Goal: Transaction & Acquisition: Purchase product/service

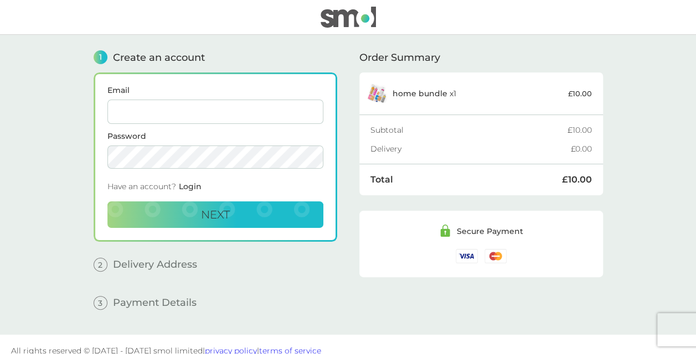
click at [423, 330] on div "1 Create an account Email Password Have an account? Login Next 2 Delivery Addre…" at bounding box center [347, 185] width 531 height 300
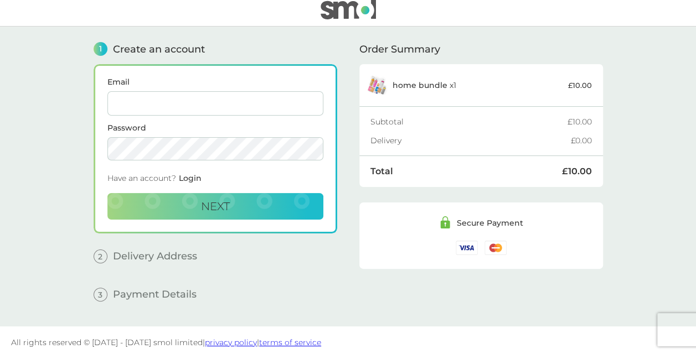
scroll to position [12, 0]
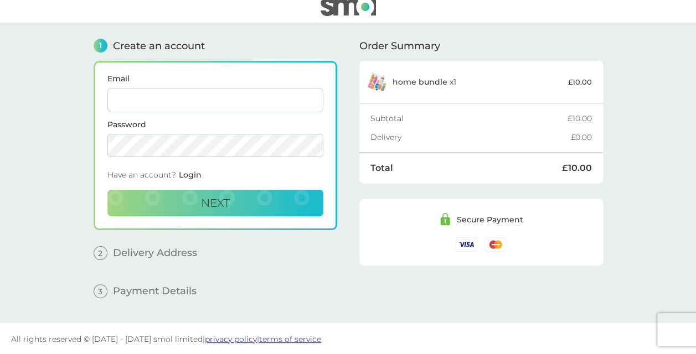
click at [416, 334] on footer "All rights reserved © 2018 - 2025 smol limited | privacy policy | terms of serv…" at bounding box center [348, 339] width 696 height 32
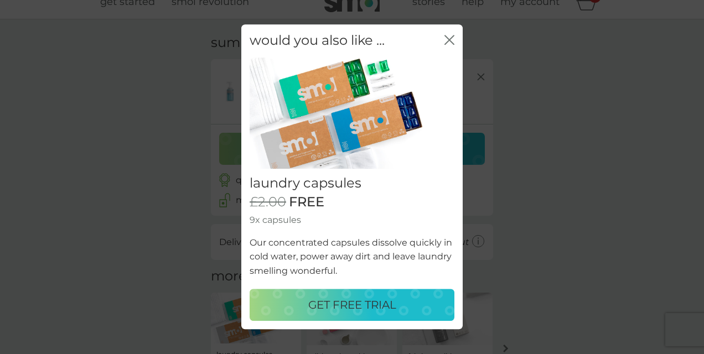
click at [455, 40] on div "would you also like ... close" at bounding box center [351, 40] width 221 height 33
click at [448, 37] on icon "close" at bounding box center [449, 40] width 10 height 10
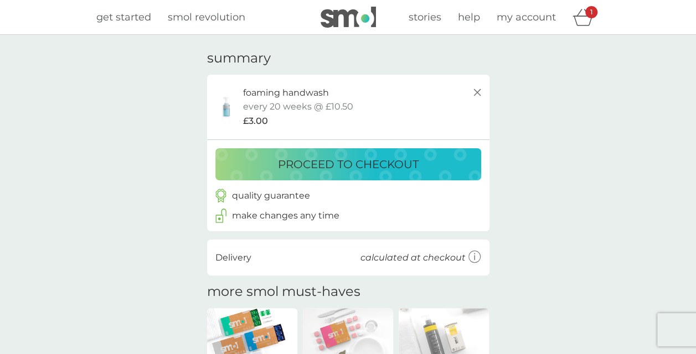
click at [398, 169] on p "proceed to checkout" at bounding box center [348, 165] width 141 height 18
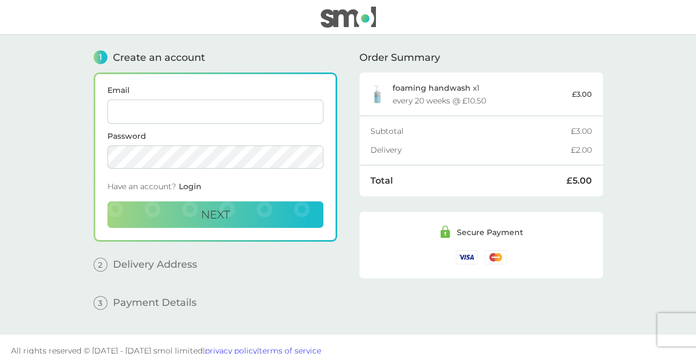
click at [398, 169] on div "Total £5.00" at bounding box center [480, 180] width 221 height 31
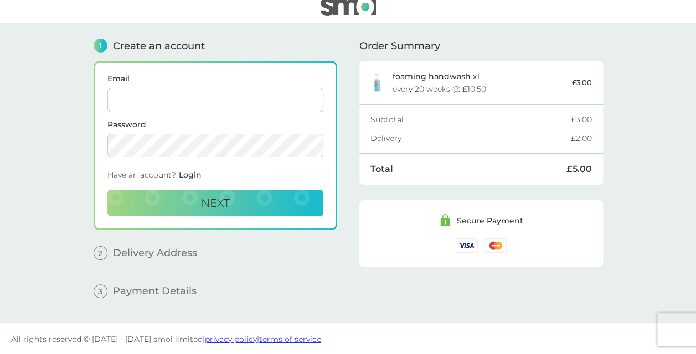
click at [170, 111] on form "Email Password Have an account? Login Next" at bounding box center [215, 146] width 216 height 142
click at [161, 110] on input "Email" at bounding box center [215, 100] width 216 height 24
type input "[EMAIL_ADDRESS][DOMAIN_NAME]"
